Goal: Communication & Community: Answer question/provide support

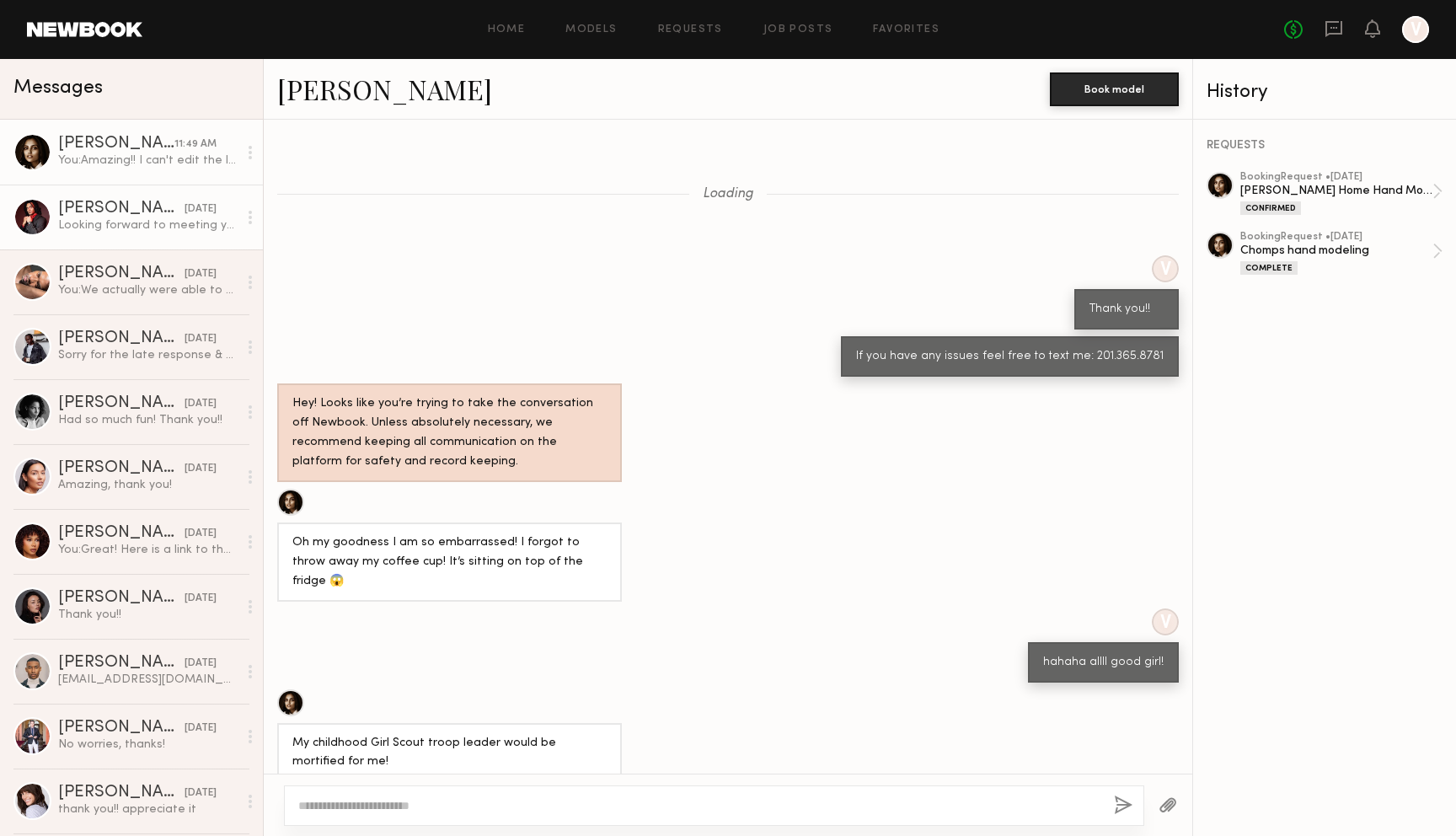
scroll to position [1738, 0]
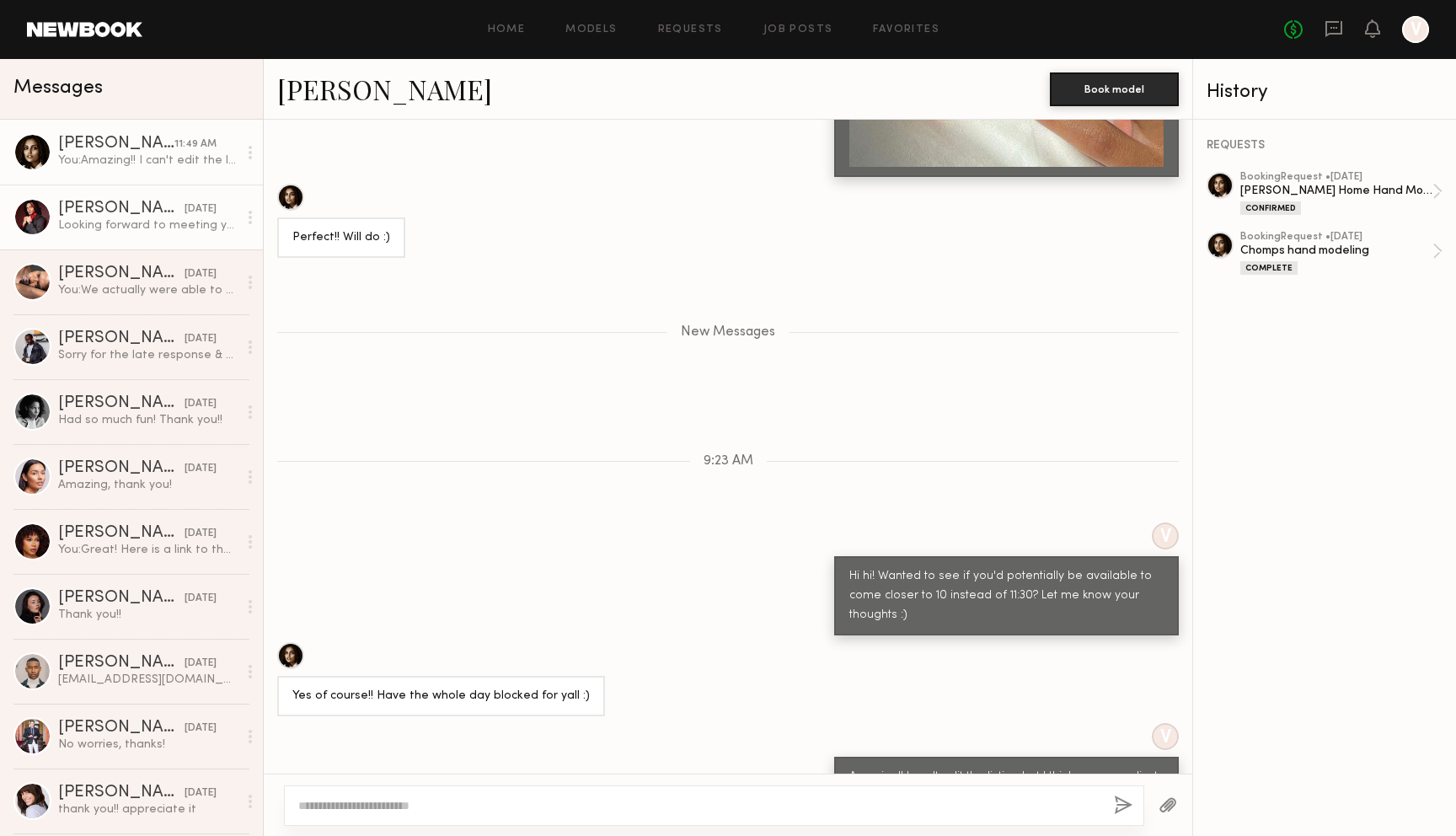
click at [116, 235] on link "[PERSON_NAME] [DATE] Looking forward to meeting you as well, Yes I will come wi…" at bounding box center [132, 216] width 263 height 64
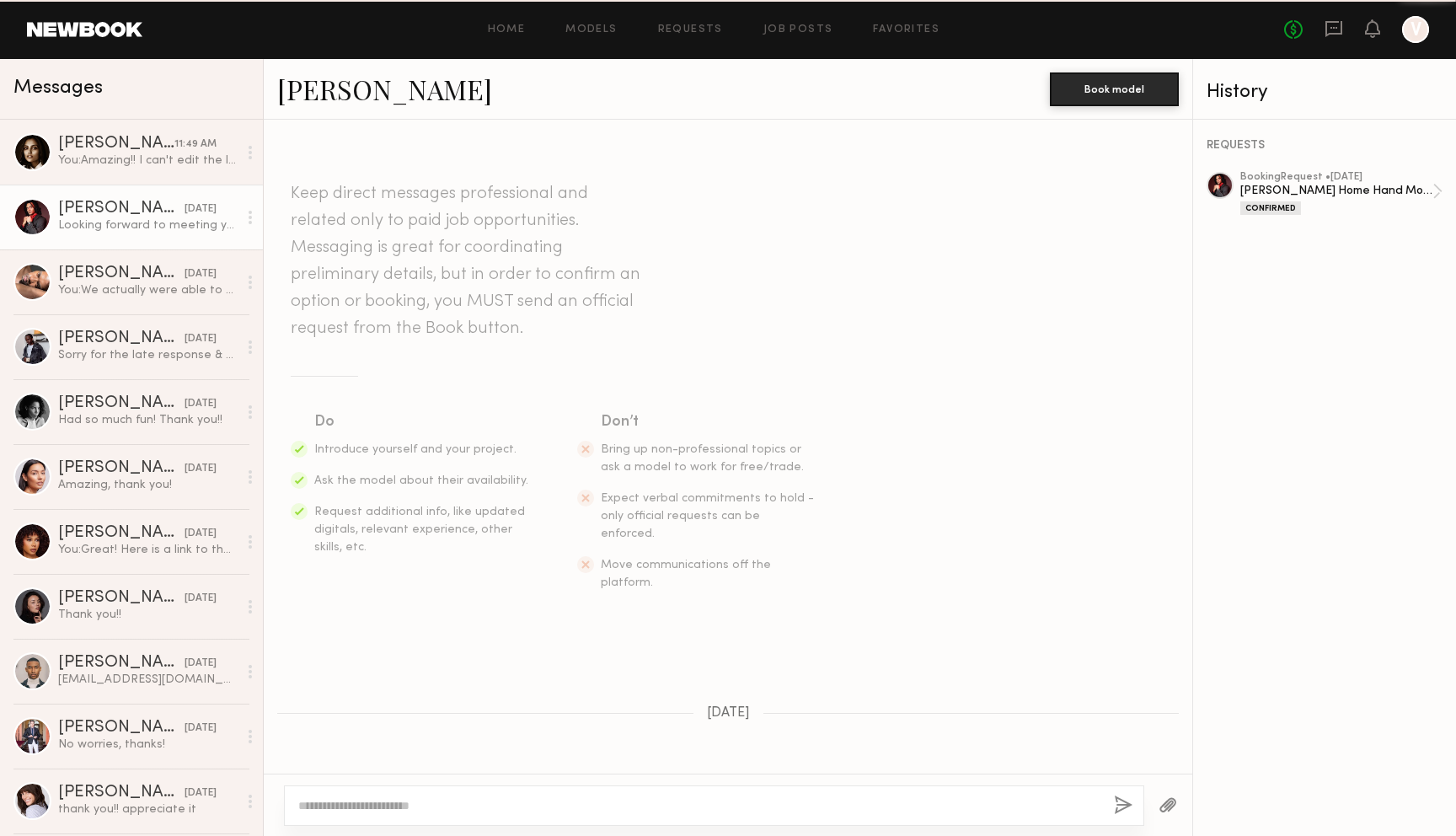
scroll to position [160, 0]
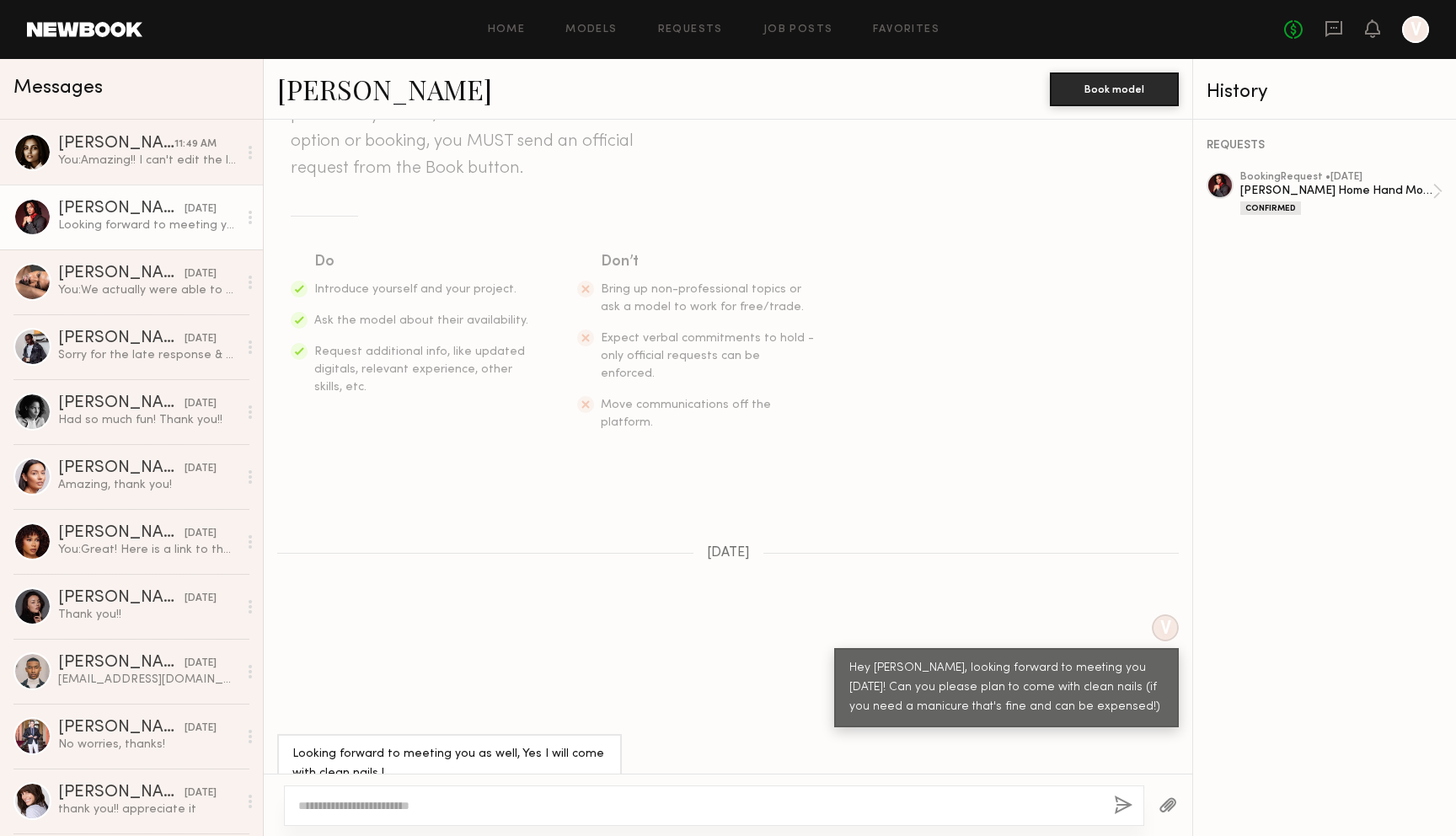
click at [604, 807] on textarea at bounding box center [699, 805] width 802 height 17
type textarea "**********"
click at [1116, 805] on button "button" at bounding box center [1122, 806] width 19 height 21
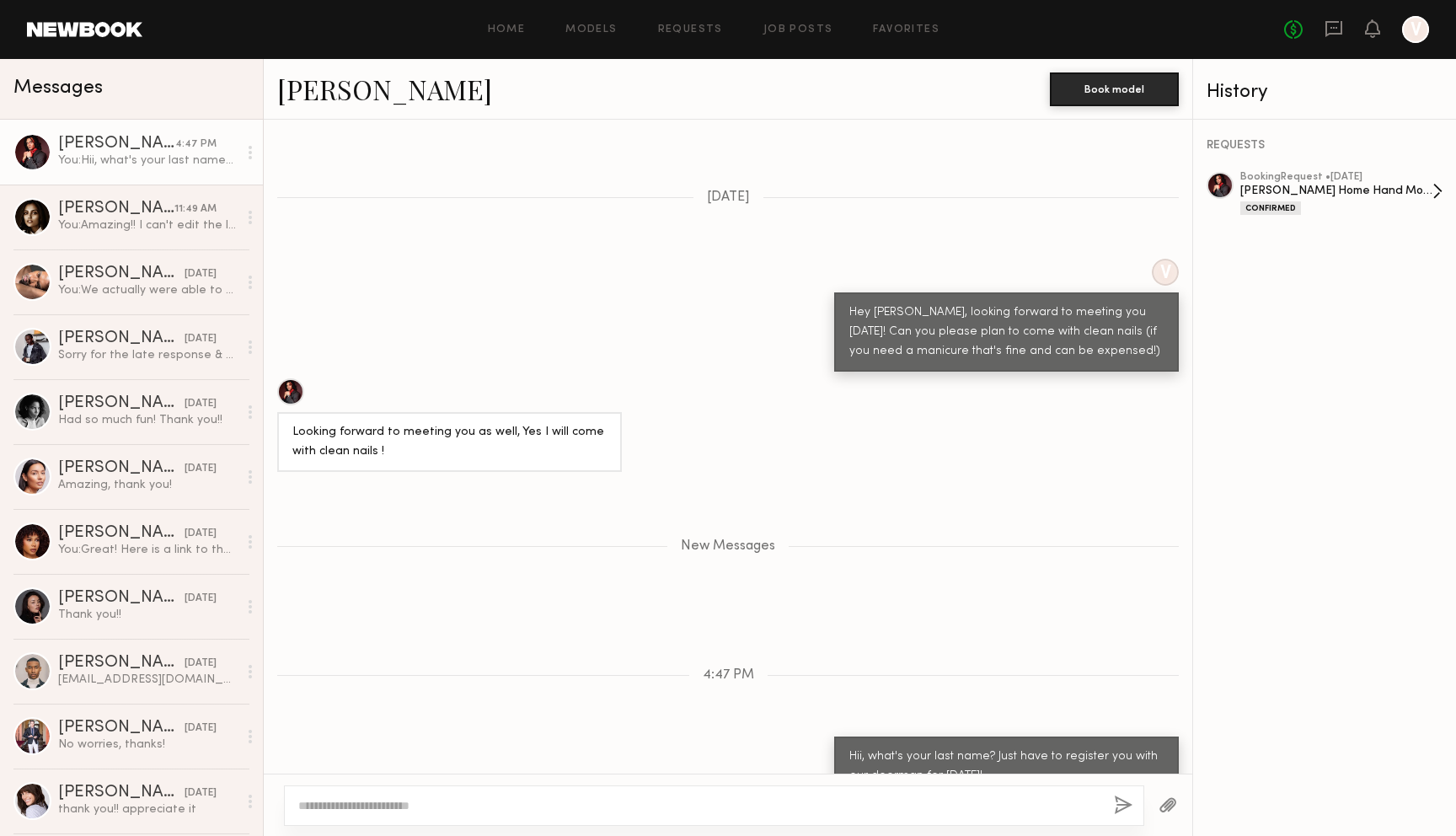
click at [1326, 185] on div "[PERSON_NAME] Home Hand Modeling" at bounding box center [1337, 191] width 192 height 16
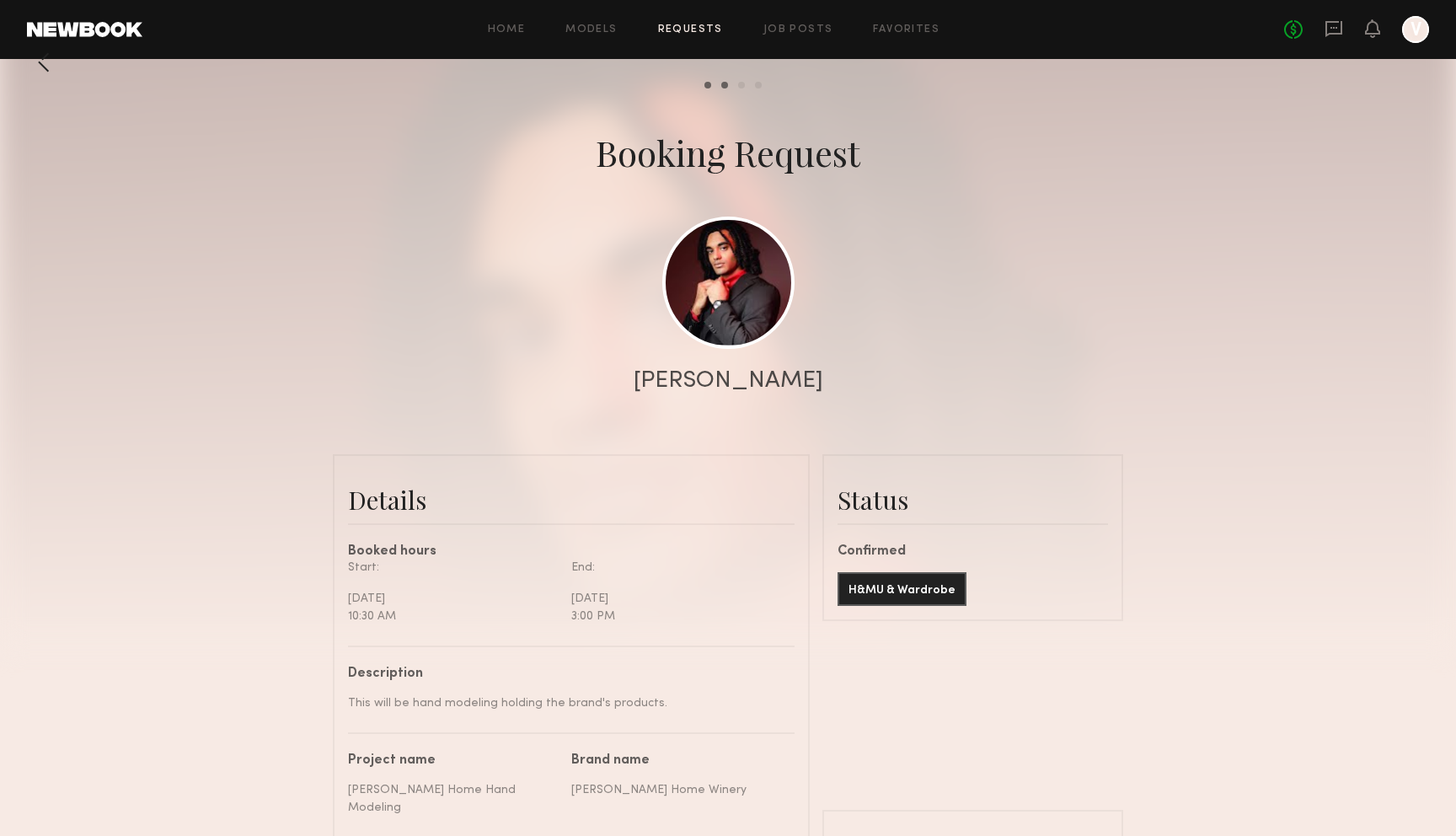
scroll to position [27, 0]
